Goal: Transaction & Acquisition: Subscribe to service/newsletter

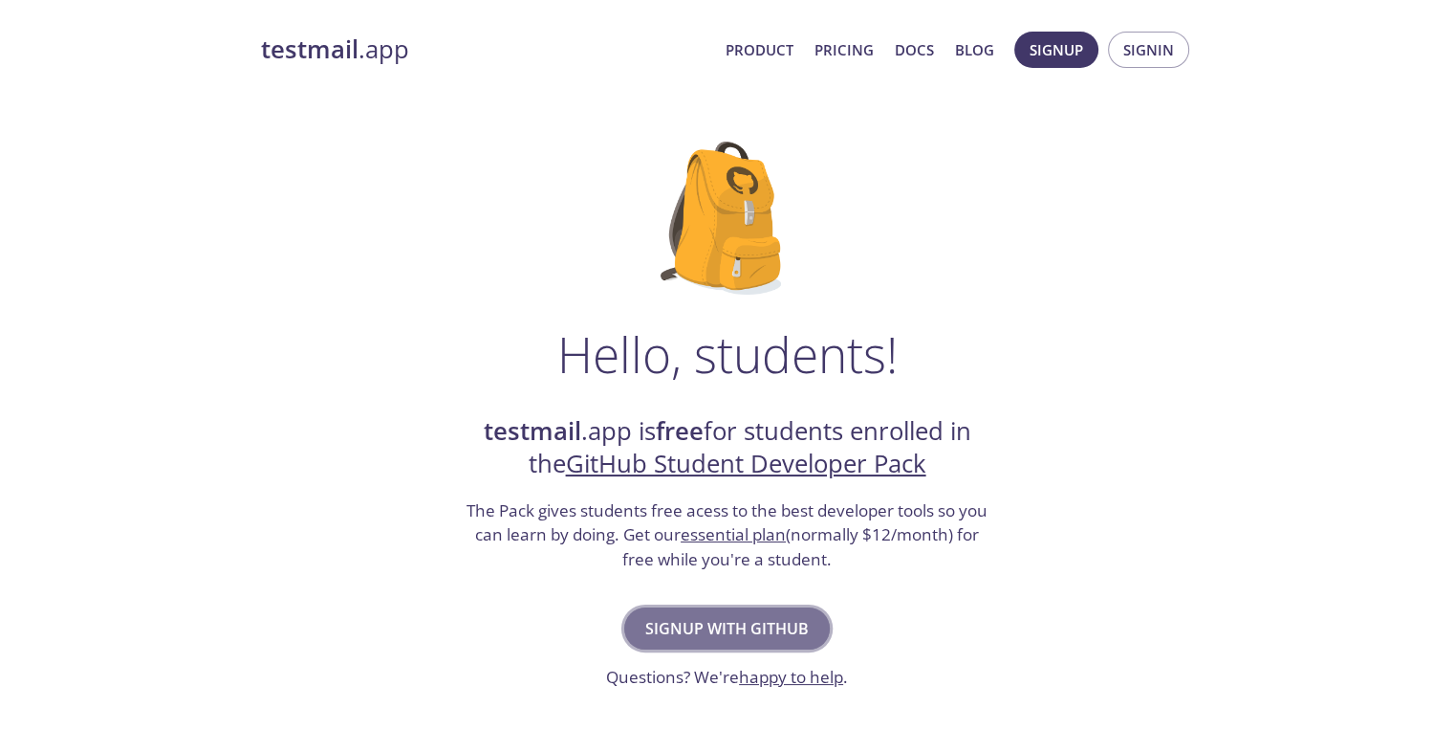
click at [776, 612] on button "Signup with GitHub" at bounding box center [727, 628] width 206 height 42
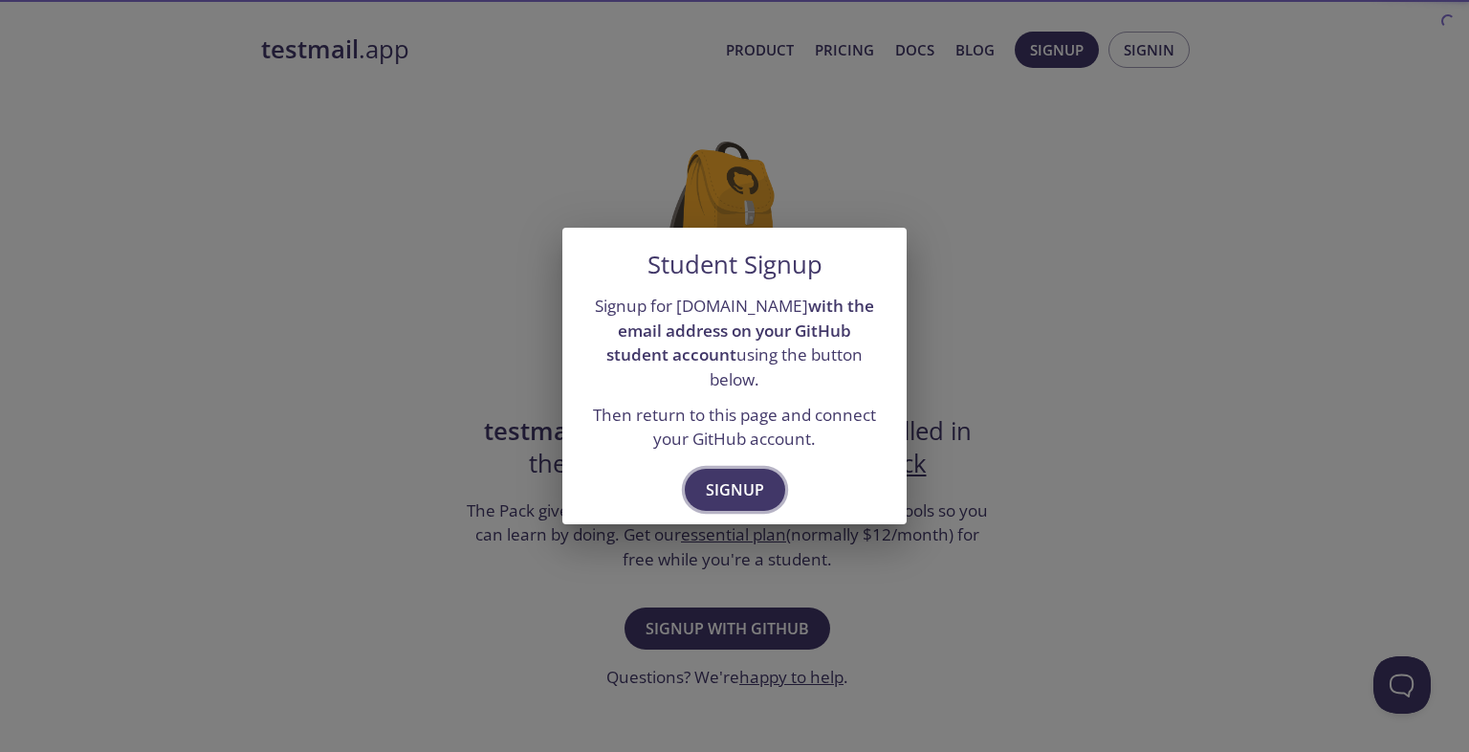
click at [757, 476] on span "Signup" at bounding box center [735, 489] width 58 height 27
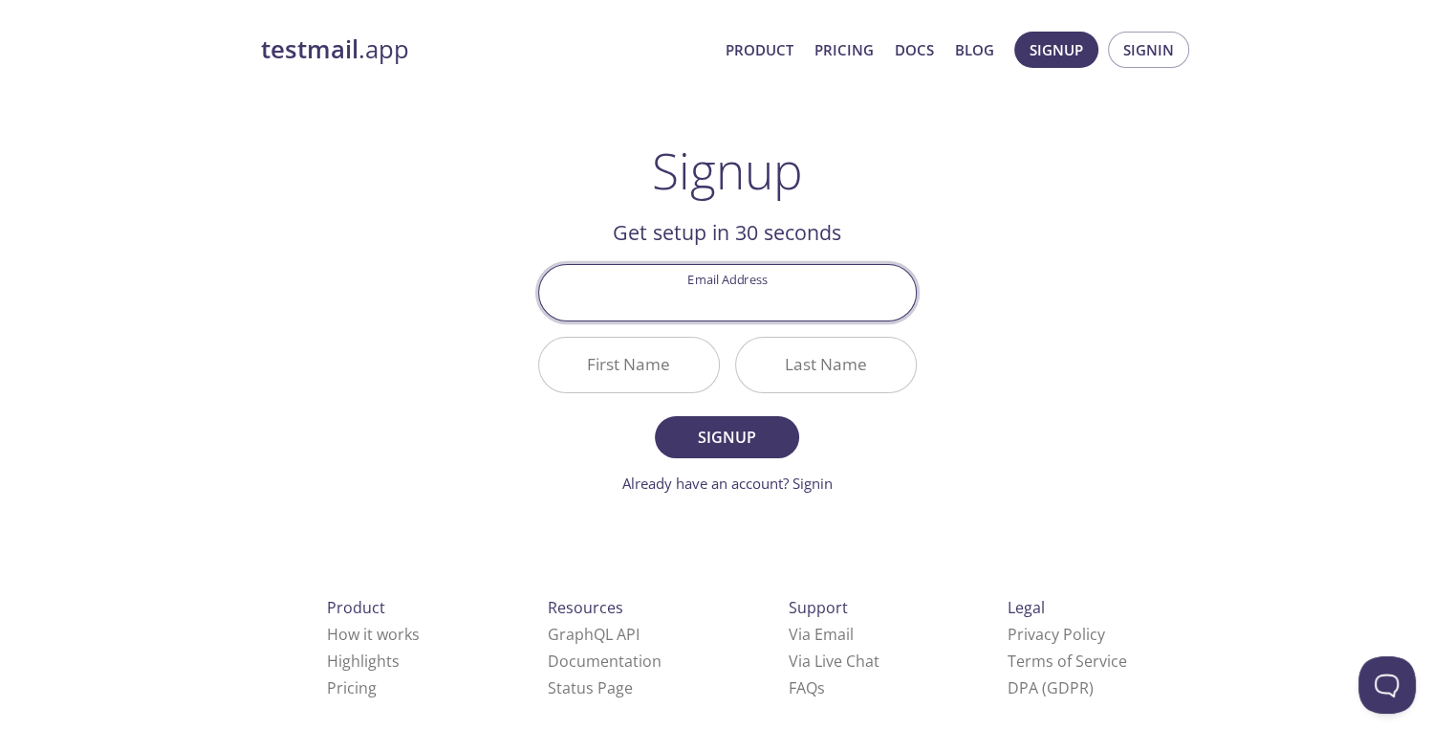
click at [776, 298] on input "Email Address" at bounding box center [727, 292] width 377 height 55
type input "vaibhavkrkandhway@gmail.com"
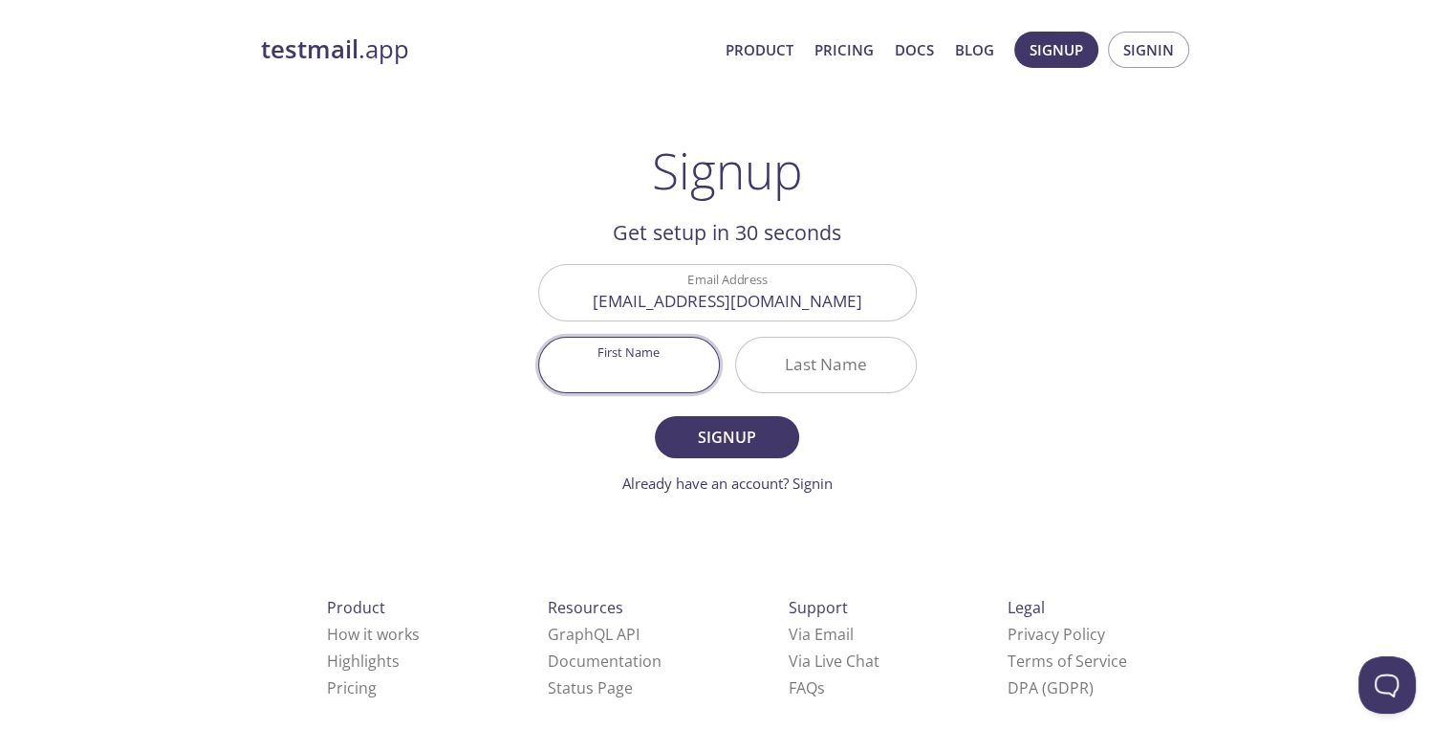
click at [700, 378] on input "First Name" at bounding box center [629, 365] width 180 height 55
type input "Vaibhav"
click at [799, 357] on input "Last Name" at bounding box center [826, 365] width 180 height 55
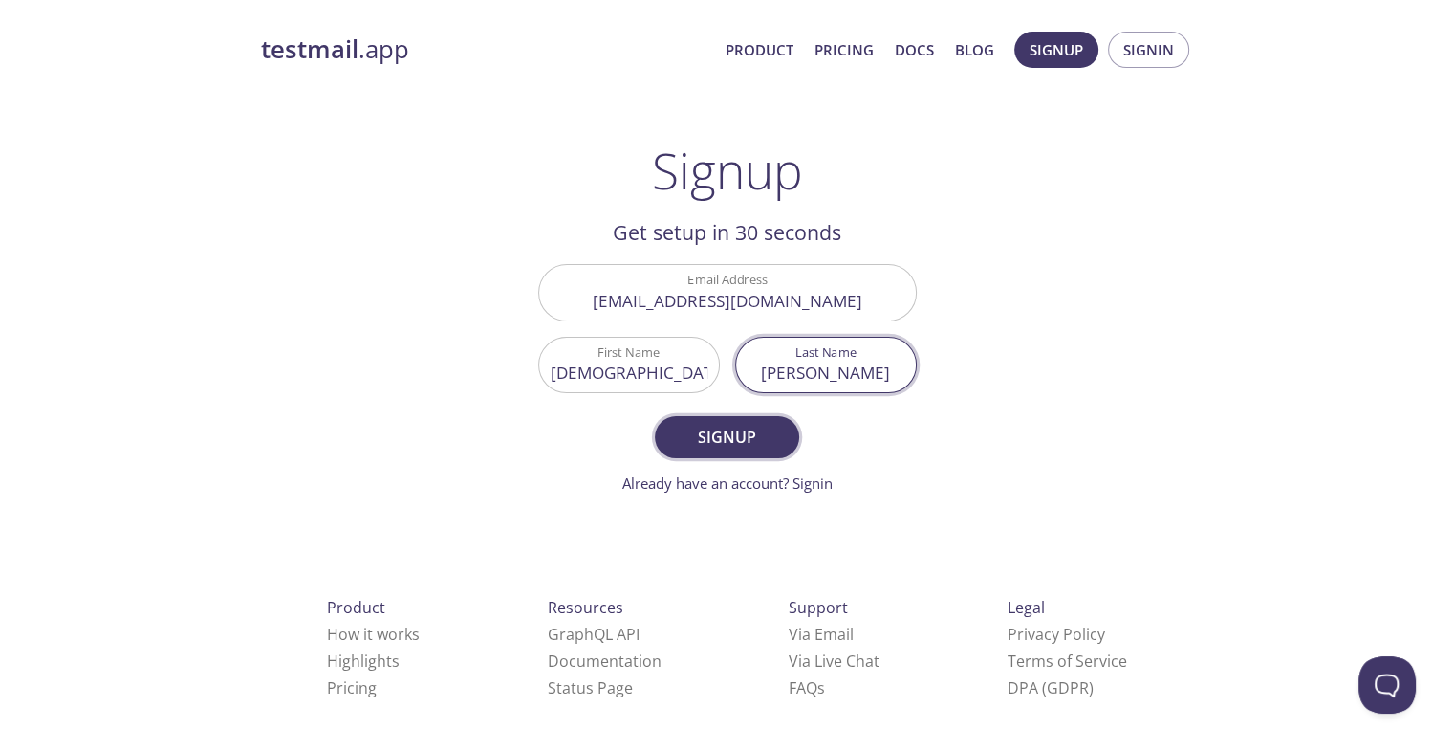
type input "Kumar Kandhway"
click at [737, 425] on span "Signup" at bounding box center [726, 437] width 101 height 27
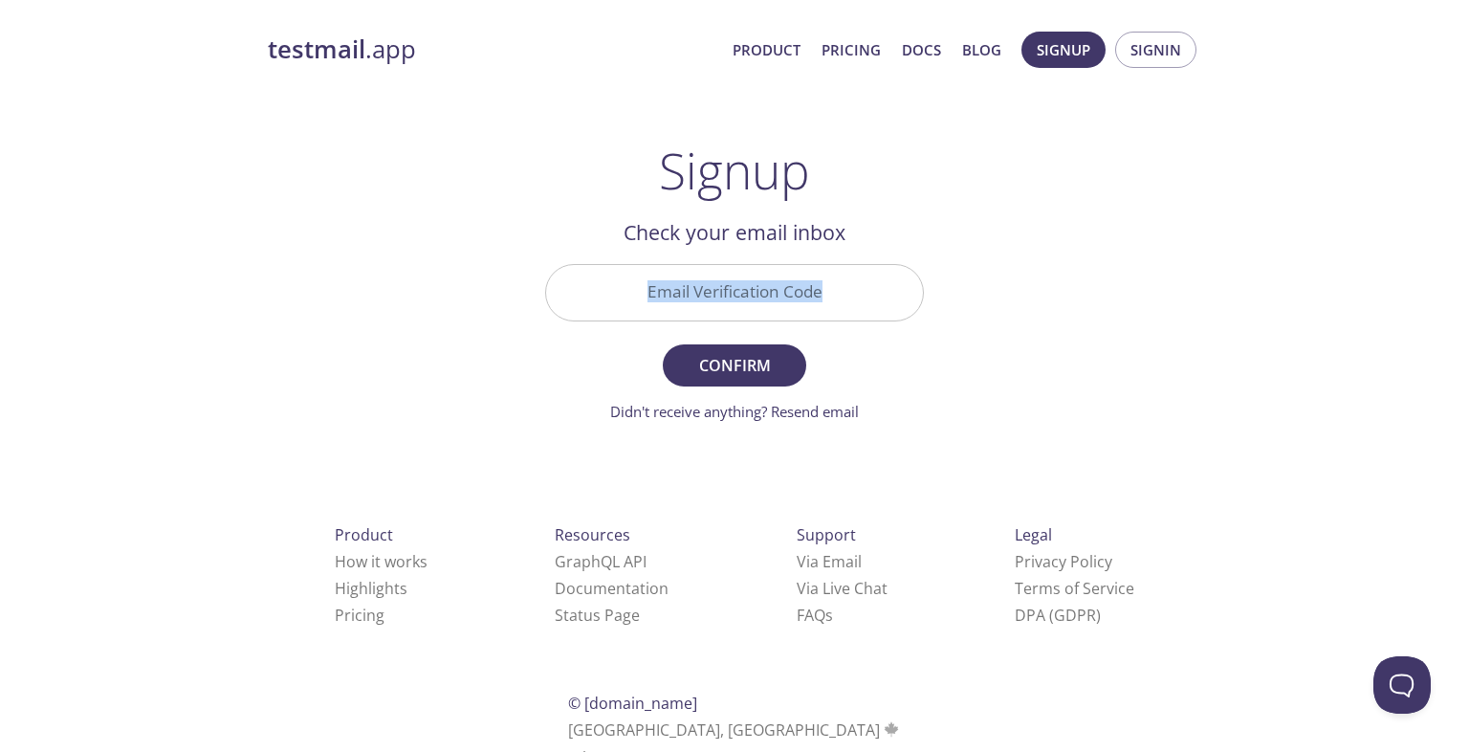
drag, startPoint x: 672, startPoint y: 259, endPoint x: 674, endPoint y: 304, distance: 45.0
click at [674, 294] on div "Email Verification Code" at bounding box center [734, 292] width 394 height 72
click at [677, 298] on input "Email Verification Code" at bounding box center [734, 292] width 377 height 55
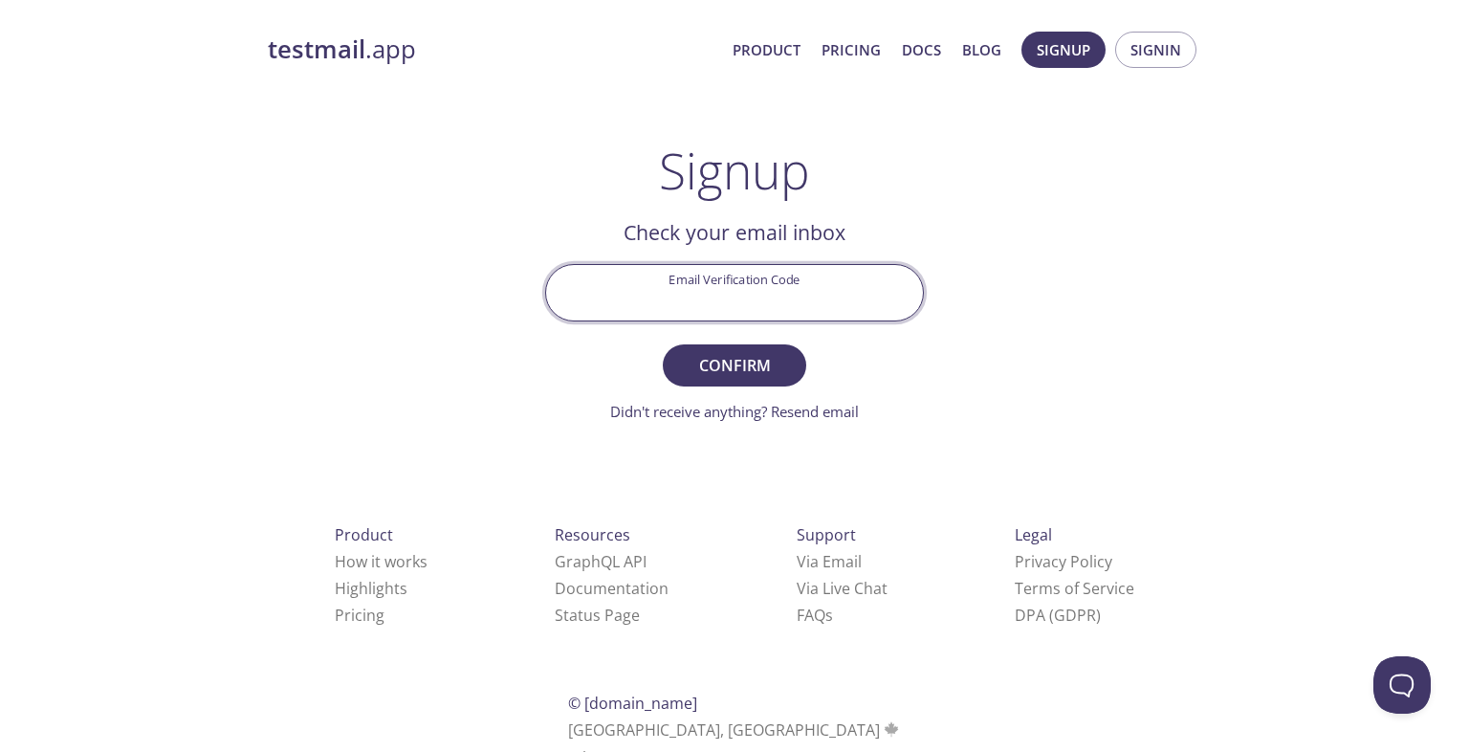
paste input "8TYK53J"
type input "8TYK53J"
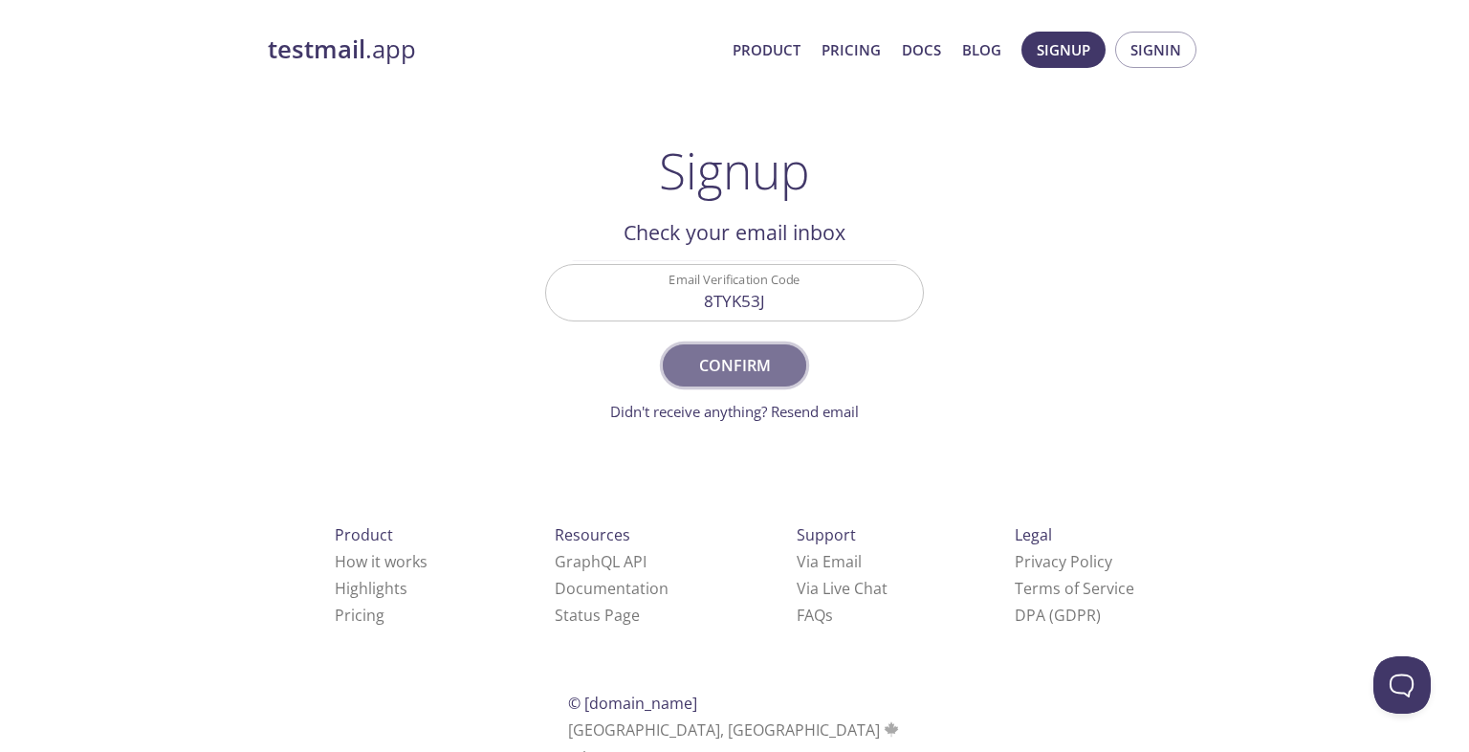
click at [746, 366] on span "Confirm" at bounding box center [734, 365] width 101 height 27
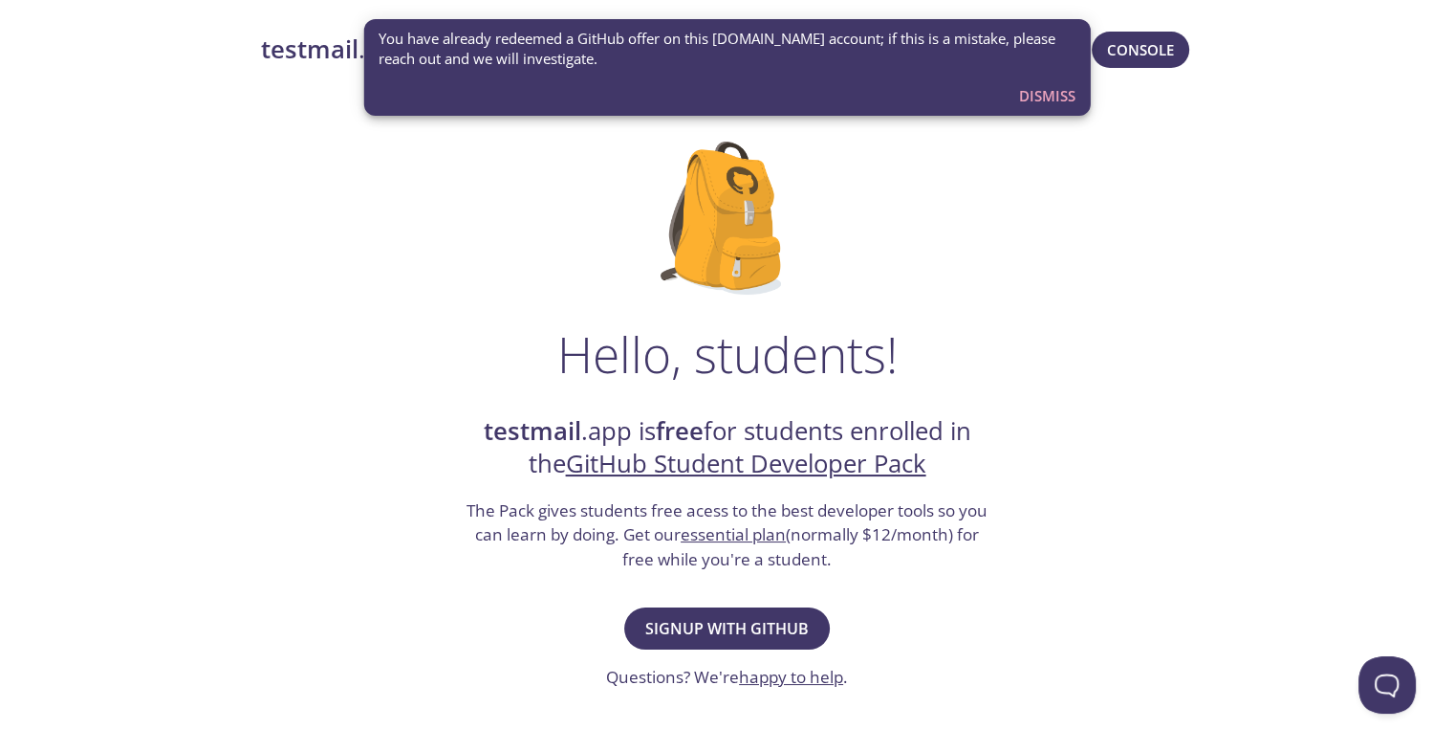
click at [930, 297] on div "Hello, students! testmail .app is free for students enrolled in the GitHub Stud…" at bounding box center [727, 695] width 933 height 1168
click at [587, 95] on div "You have already redeemed a GitHub offer on this [DOMAIN_NAME] account; if this…" at bounding box center [727, 67] width 728 height 97
click at [1038, 101] on span "Dismiss" at bounding box center [1047, 95] width 56 height 25
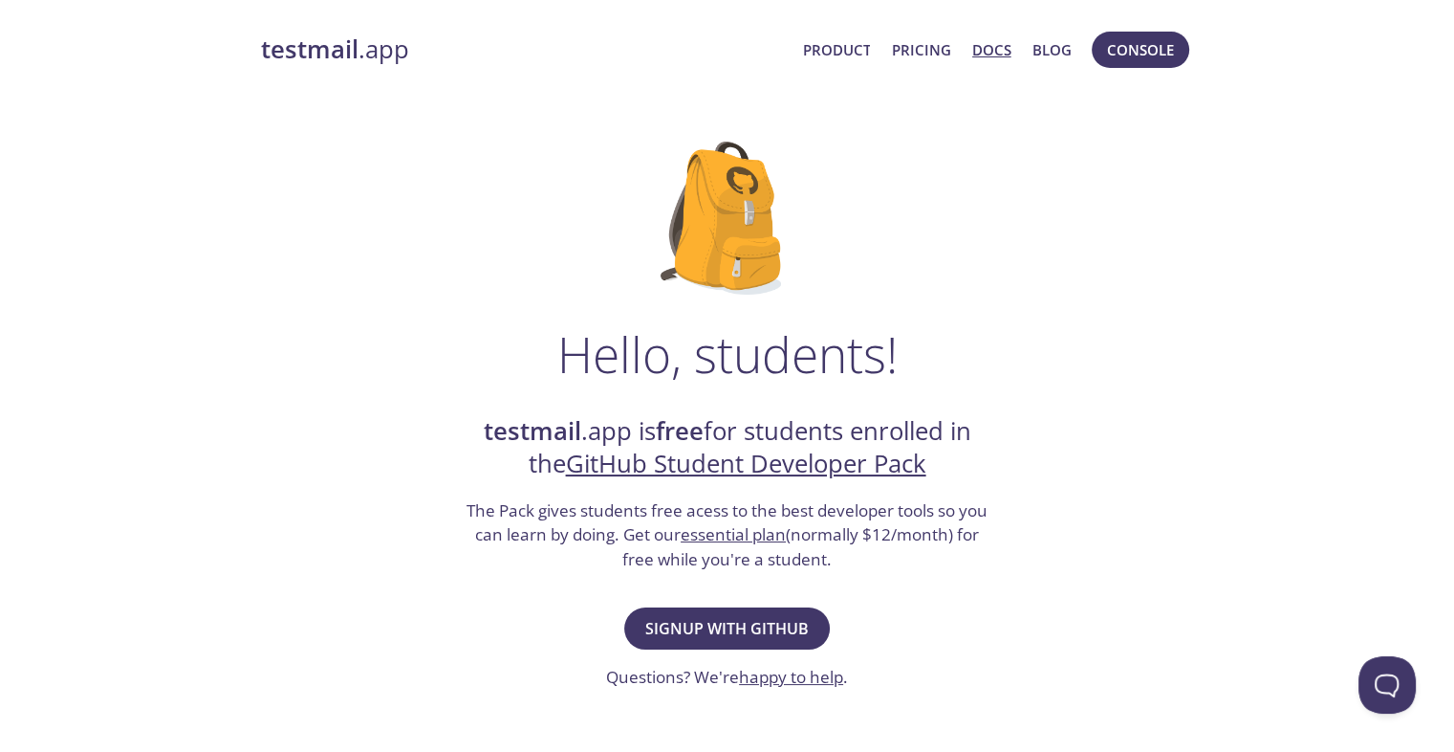
click at [985, 59] on link "Docs" at bounding box center [991, 49] width 39 height 25
